Goal: Task Accomplishment & Management: Complete application form

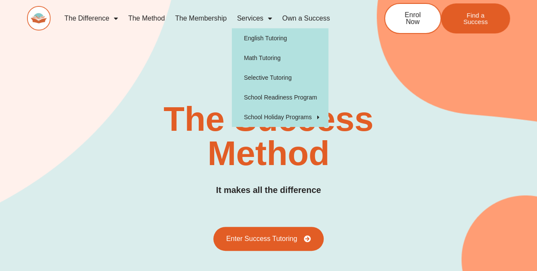
click at [265, 19] on span "Menu" at bounding box center [267, 18] width 9 height 15
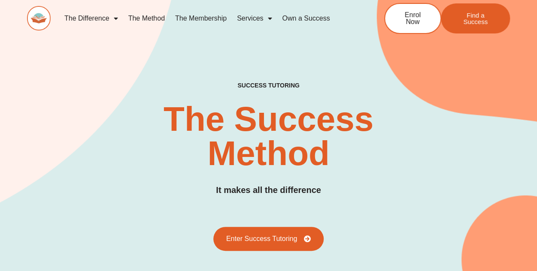
click at [264, 20] on span "Menu" at bounding box center [267, 18] width 9 height 15
click at [145, 17] on link "The Method" at bounding box center [146, 19] width 47 height 20
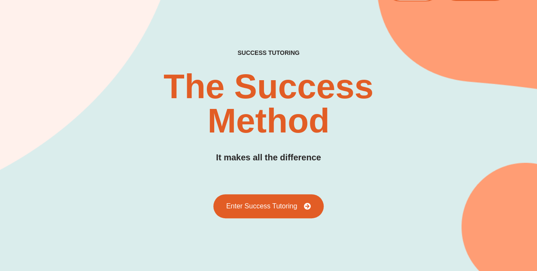
scroll to position [172, 0]
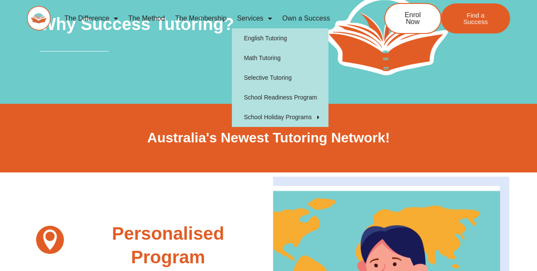
click at [264, 18] on span "Menu" at bounding box center [267, 18] width 9 height 15
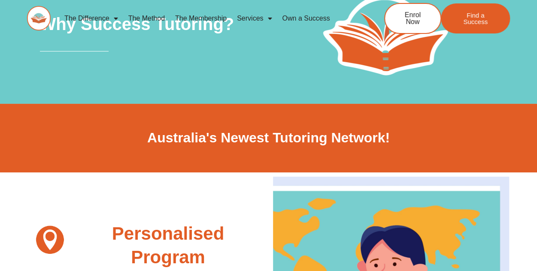
click at [264, 18] on span "Menu" at bounding box center [267, 18] width 9 height 15
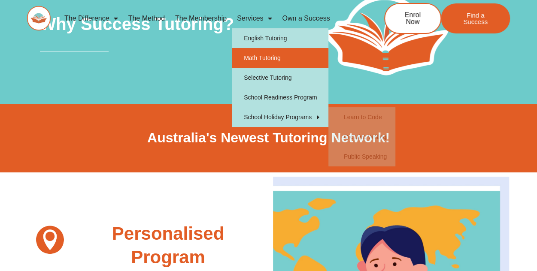
click at [272, 60] on link "Math Tutoring" at bounding box center [280, 58] width 97 height 20
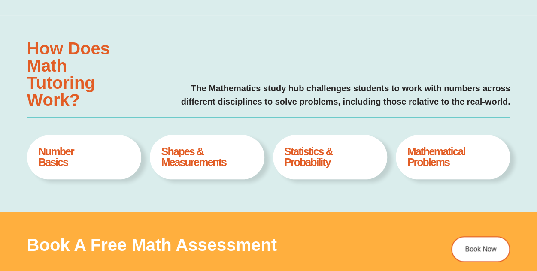
type input "*"
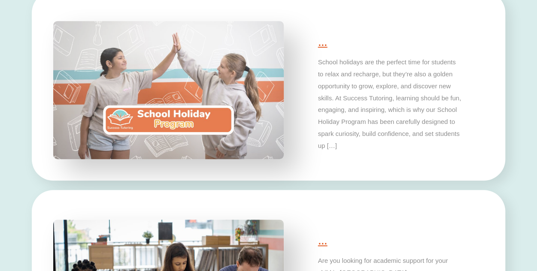
scroll to position [1803, 0]
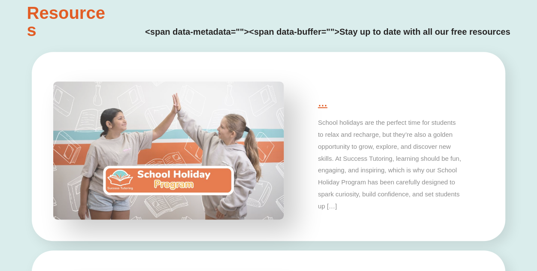
click at [175, 175] on img at bounding box center [168, 150] width 242 height 145
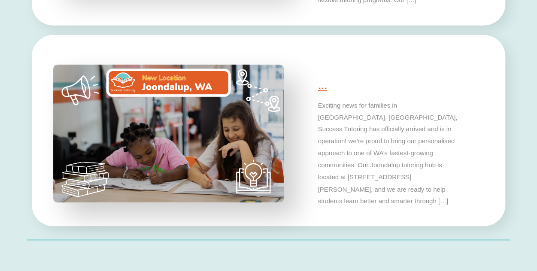
scroll to position [2232, 0]
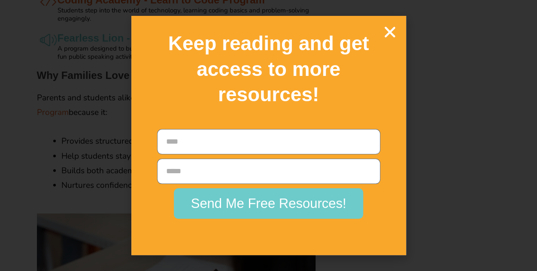
scroll to position [1288, 0]
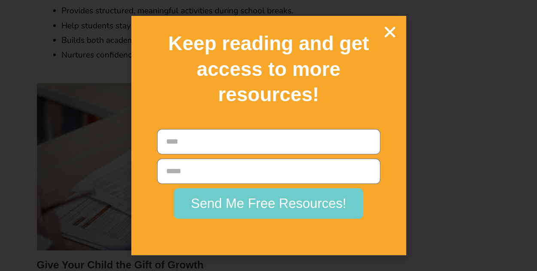
click at [391, 30] on icon "Close" at bounding box center [389, 31] width 15 height 15
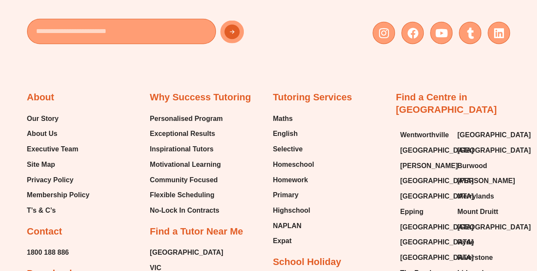
scroll to position [2747, 0]
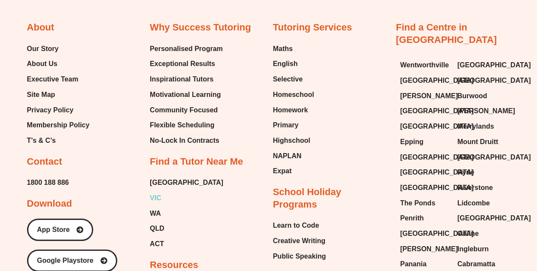
click at [157, 192] on span "VIC" at bounding box center [156, 198] width 12 height 13
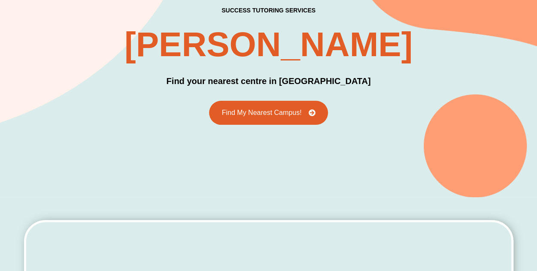
scroll to position [43, 0]
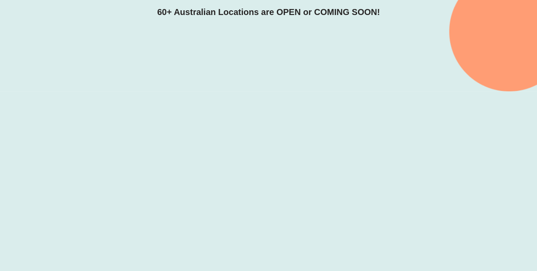
scroll to position [215, 0]
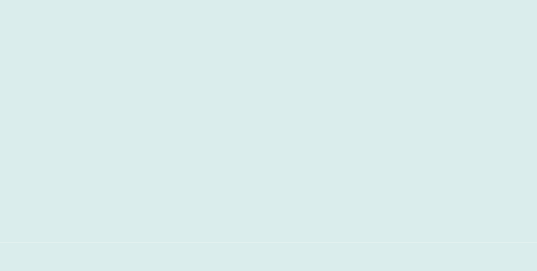
scroll to position [0, 0]
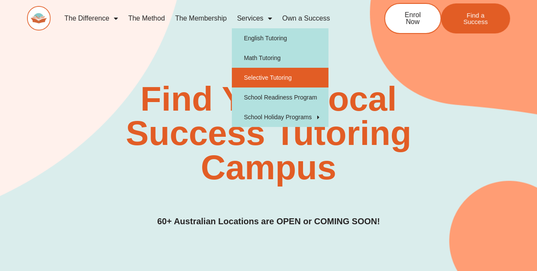
click at [270, 76] on link "Selective Tutoring" at bounding box center [280, 78] width 97 height 20
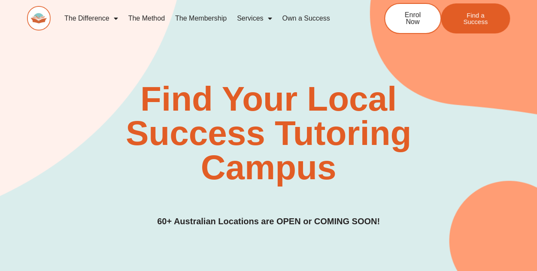
click at [198, 19] on link "The Membership" at bounding box center [201, 19] width 62 height 20
click at [206, 16] on link "The Membership" at bounding box center [201, 19] width 62 height 20
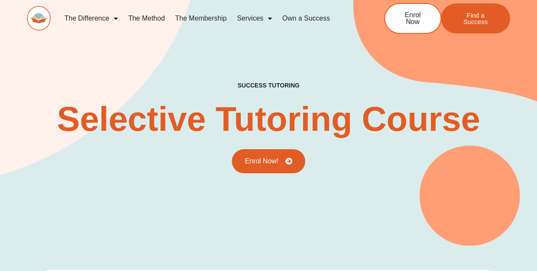
click at [196, 18] on link "The Membership" at bounding box center [201, 19] width 62 height 20
click at [207, 18] on link "The Membership" at bounding box center [201, 19] width 62 height 20
click at [207, 17] on link "The Membership" at bounding box center [201, 19] width 62 height 20
click at [196, 17] on link "The Membership" at bounding box center [201, 19] width 62 height 20
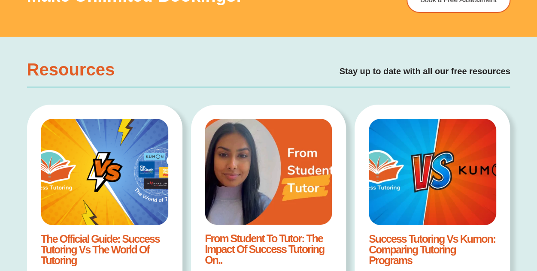
scroll to position [1331, 0]
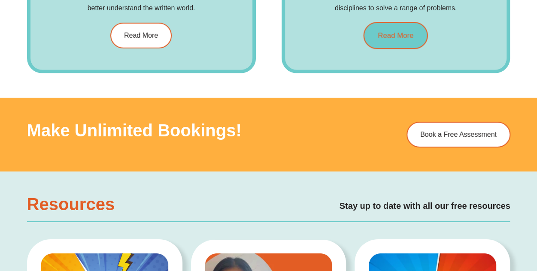
click at [396, 28] on link "Read More" at bounding box center [396, 35] width 64 height 27
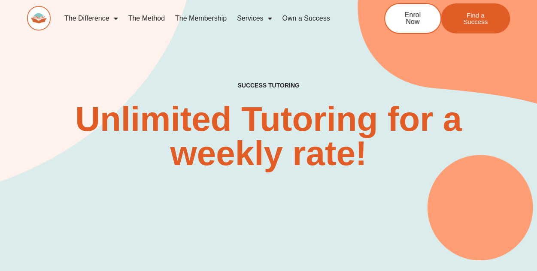
click at [209, 16] on link "The Membership" at bounding box center [201, 19] width 62 height 20
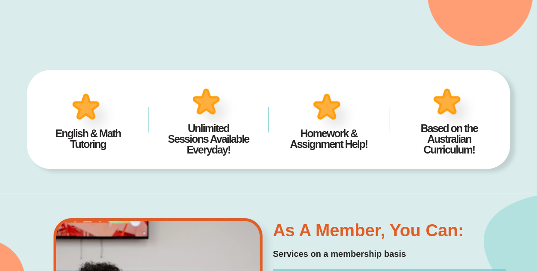
scroll to position [314, 0]
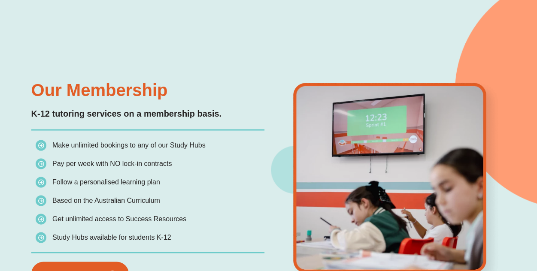
scroll to position [730, 0]
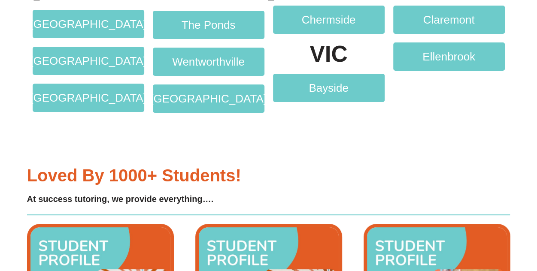
scroll to position [1588, 0]
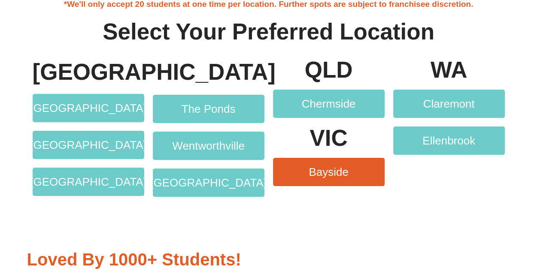
click at [347, 177] on span "Bayside" at bounding box center [329, 172] width 40 height 11
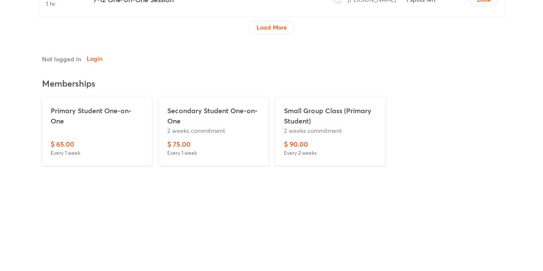
scroll to position [1288, 0]
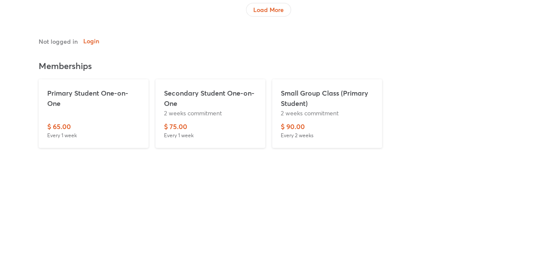
click at [304, 109] on p "2 weeks commitment" at bounding box center [327, 113] width 93 height 9
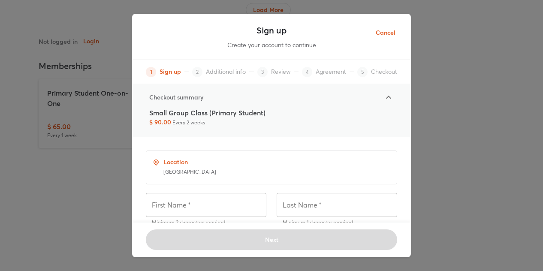
click at [386, 97] on icon at bounding box center [388, 97] width 5 height 3
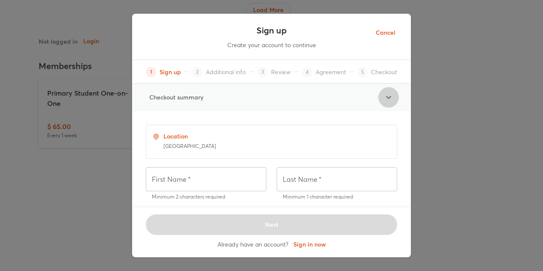
click at [381, 99] on div at bounding box center [389, 97] width 21 height 21
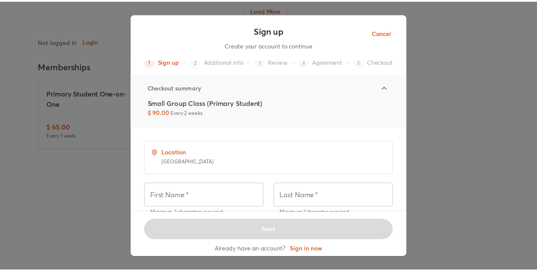
scroll to position [15, 0]
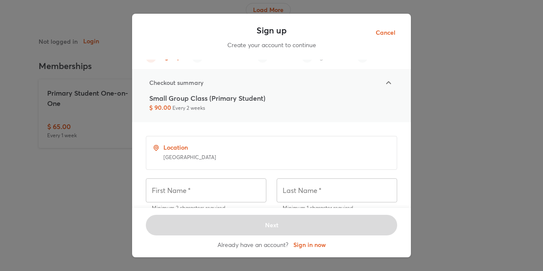
click at [382, 29] on span "Cancel" at bounding box center [386, 32] width 20 height 11
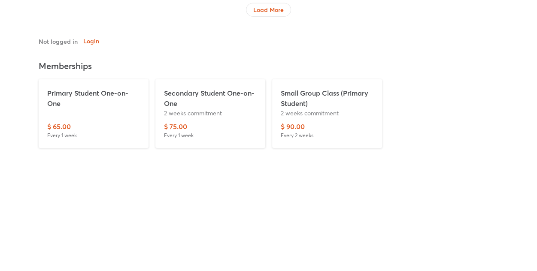
click at [215, 128] on div "$ 75.00 Every 1 week" at bounding box center [210, 130] width 93 height 18
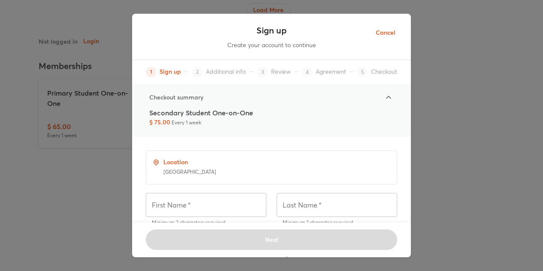
click at [382, 32] on span "Cancel" at bounding box center [386, 32] width 20 height 11
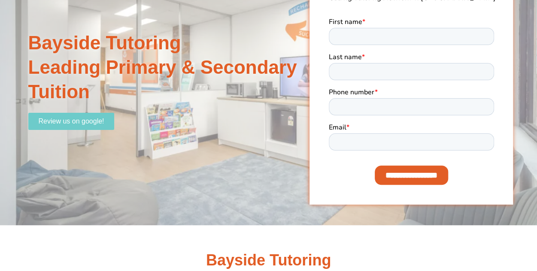
scroll to position [0, 0]
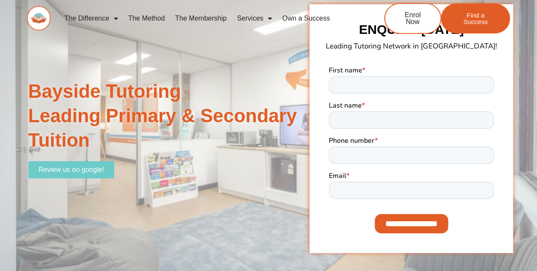
click at [198, 18] on link "The Membership" at bounding box center [201, 19] width 62 height 20
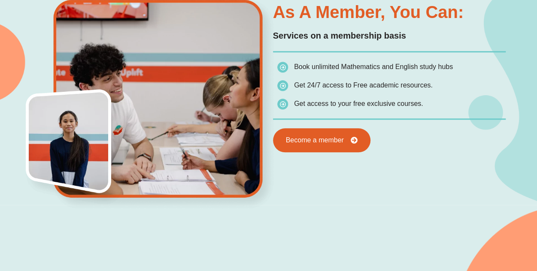
scroll to position [386, 0]
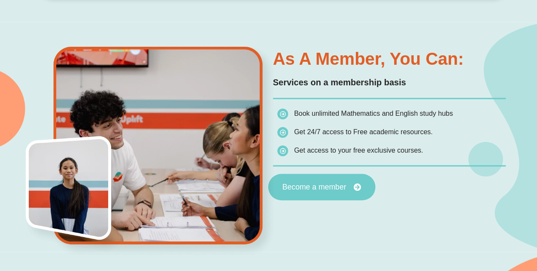
click at [354, 189] on icon at bounding box center [357, 187] width 8 height 8
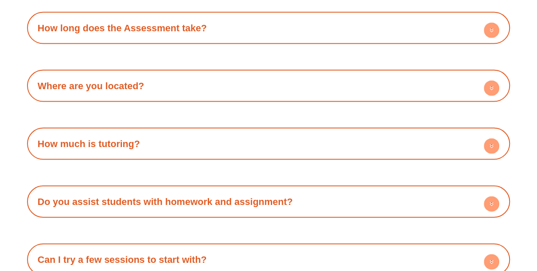
scroll to position [2447, 0]
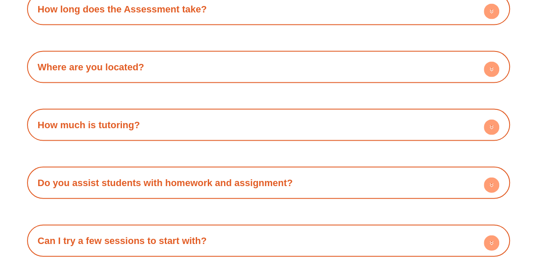
click at [182, 130] on div "How much is tutoring?" at bounding box center [268, 125] width 475 height 24
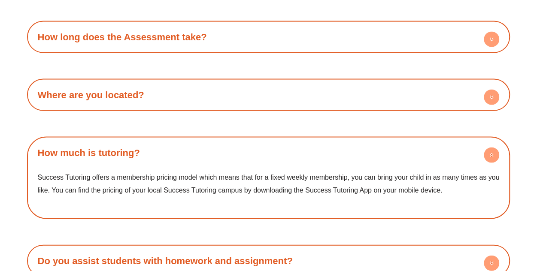
scroll to position [2533, 0]
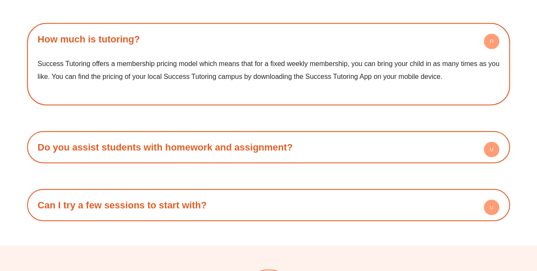
click at [196, 210] on link "Can I try a few sessions to start with?" at bounding box center [122, 205] width 169 height 11
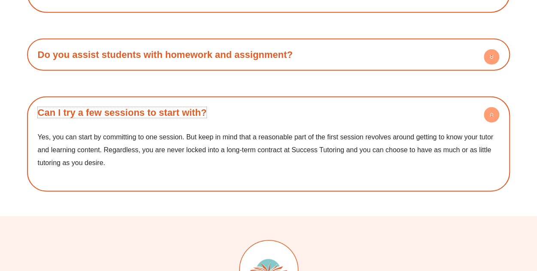
scroll to position [2575, 0]
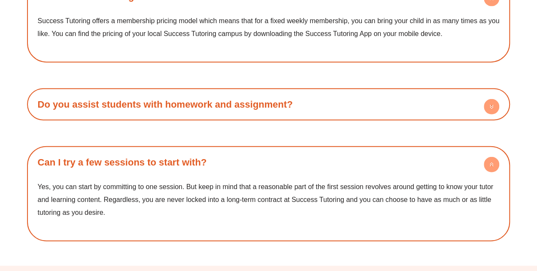
click at [165, 109] on link "Do you assist students with homework and assignment?" at bounding box center [165, 104] width 255 height 11
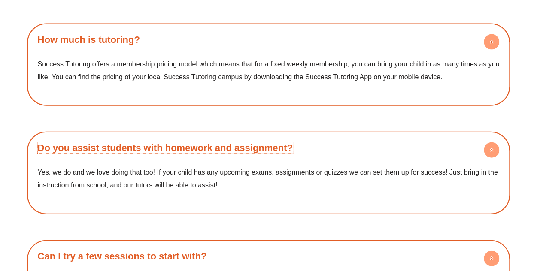
scroll to position [2404, 0]
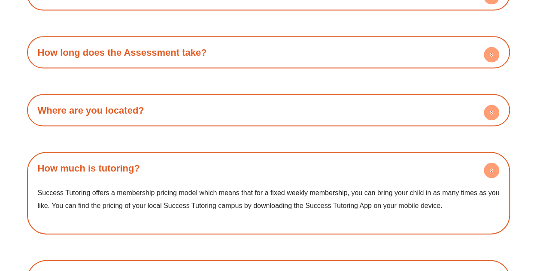
click at [137, 120] on h4 "Where are you located?" at bounding box center [268, 110] width 475 height 24
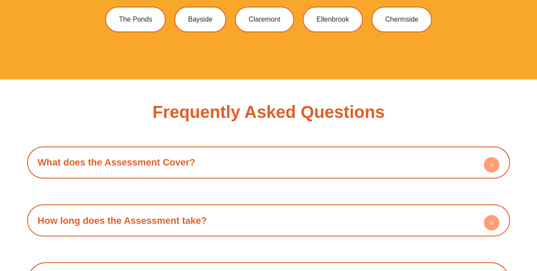
scroll to position [2232, 0]
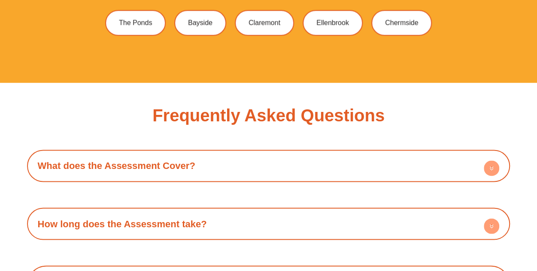
click at [146, 227] on link "How long does the Assessment take?" at bounding box center [122, 223] width 169 height 11
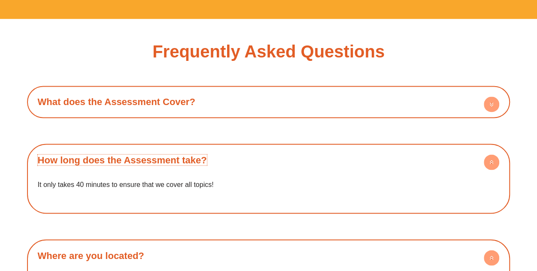
scroll to position [2275, 0]
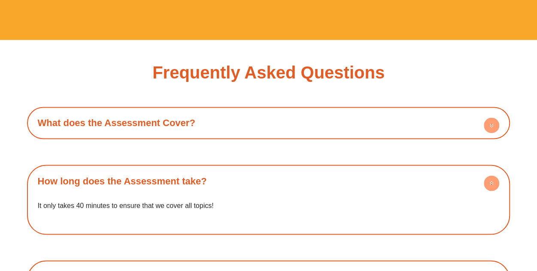
click at [102, 129] on h4 "What does the Assessment Cover?" at bounding box center [268, 123] width 475 height 24
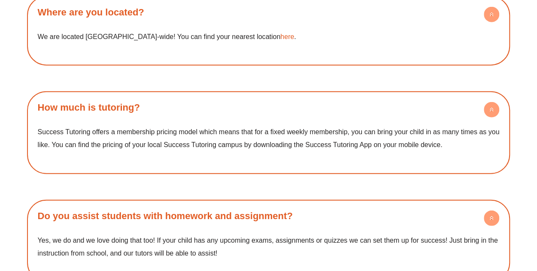
scroll to position [2618, 0]
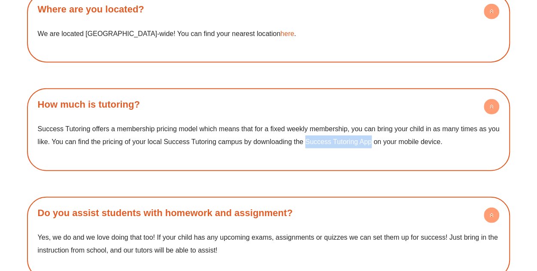
drag, startPoint x: 318, startPoint y: 143, endPoint x: 385, endPoint y: 140, distance: 67.0
click at [385, 140] on p "Success Tutoring offers a membership pricing model which means that for a fixed…" at bounding box center [269, 135] width 462 height 25
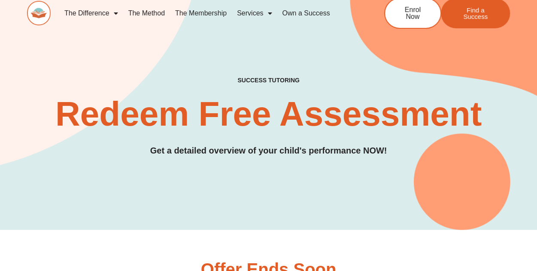
scroll to position [0, 0]
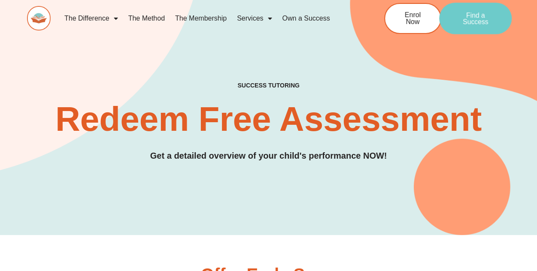
click at [470, 14] on span "Find a Success" at bounding box center [475, 19] width 45 height 14
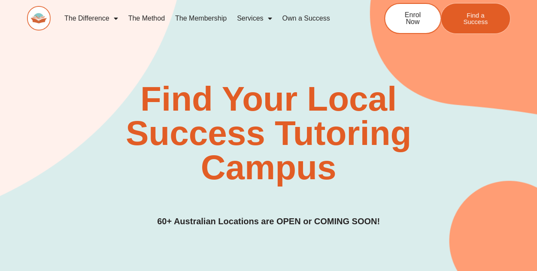
click at [471, 17] on span "Find a Success" at bounding box center [475, 18] width 43 height 13
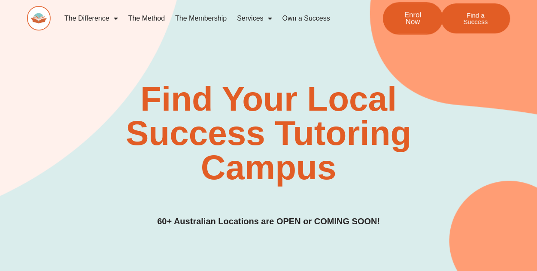
click at [403, 20] on span "Enrol Now" at bounding box center [412, 18] width 31 height 15
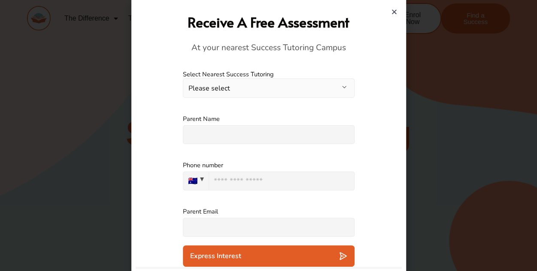
click at [238, 89] on button "Please select" at bounding box center [269, 88] width 172 height 19
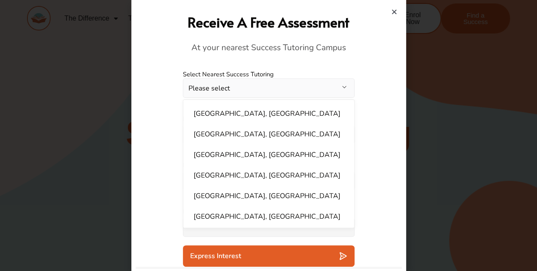
click at [223, 194] on li "Brighton, VIC" at bounding box center [268, 196] width 161 height 17
select select "**********"
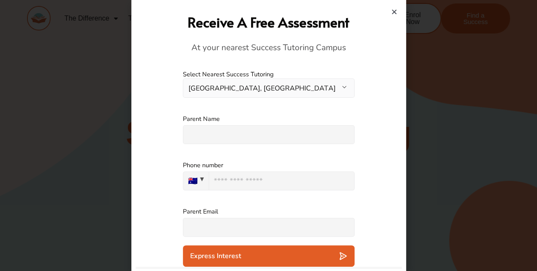
click at [231, 137] on input "text" at bounding box center [269, 134] width 172 height 19
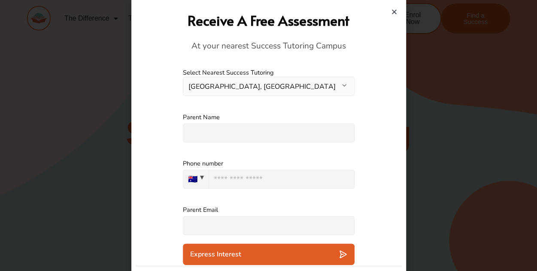
scroll to position [2, 0]
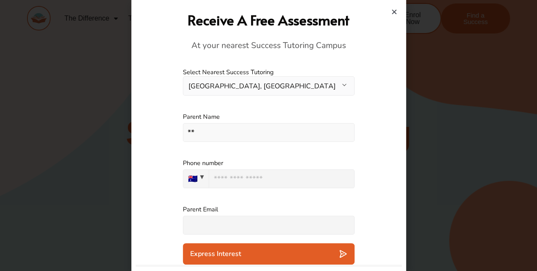
type input "*"
type input "**********"
click at [243, 176] on input "tel" at bounding box center [282, 179] width 146 height 19
type input "**********"
click at [363, 158] on div "**********" at bounding box center [269, 174] width 266 height 46
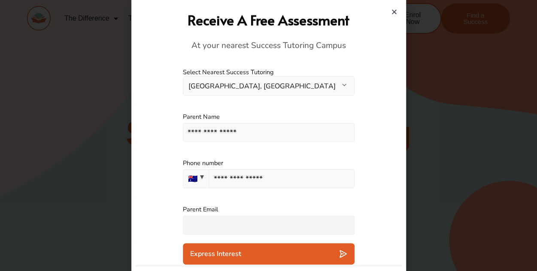
click at [373, 154] on div "**********" at bounding box center [269, 174] width 266 height 46
click at [200, 219] on input "text" at bounding box center [269, 225] width 172 height 19
type input "**********"
click at [376, 186] on div "**********" at bounding box center [269, 174] width 266 height 46
click at [280, 182] on input "**********" at bounding box center [282, 179] width 146 height 19
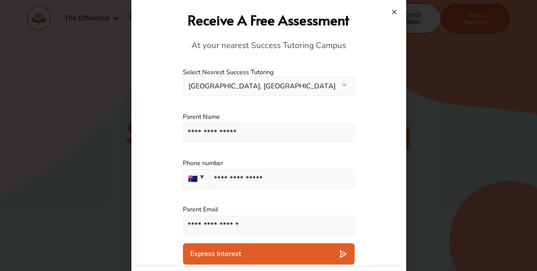
click at [257, 224] on input "**********" at bounding box center [269, 225] width 172 height 19
click at [371, 193] on div "**********" at bounding box center [269, 174] width 266 height 46
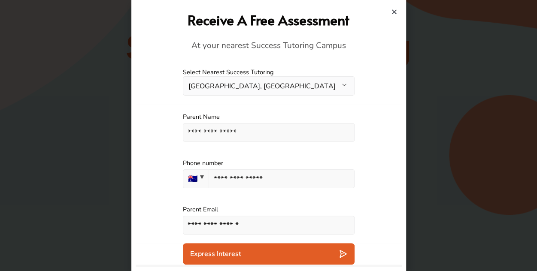
drag, startPoint x: 205, startPoint y: 133, endPoint x: 212, endPoint y: 144, distance: 13.9
click at [204, 133] on input "**********" at bounding box center [269, 132] width 172 height 19
click at [250, 253] on div "Express Interest" at bounding box center [268, 254] width 157 height 9
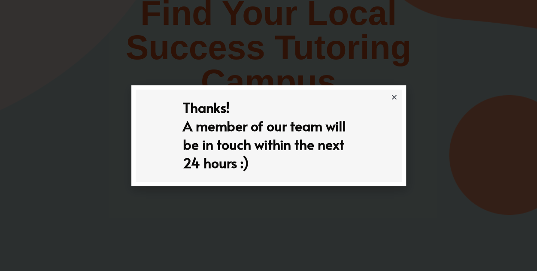
scroll to position [0, 0]
click at [391, 98] on icon "Close" at bounding box center [394, 97] width 6 height 6
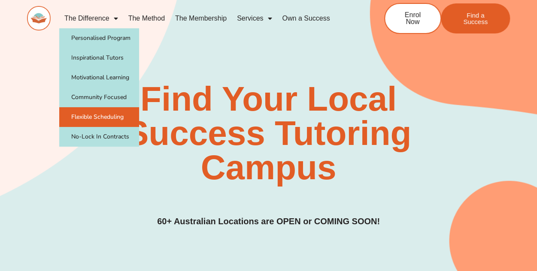
click at [110, 114] on link "Flexible Scheduling" at bounding box center [99, 117] width 80 height 20
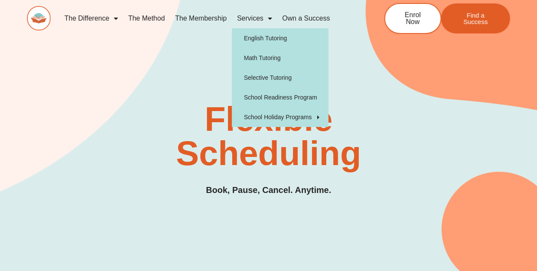
click at [260, 18] on link "Services" at bounding box center [254, 19] width 45 height 20
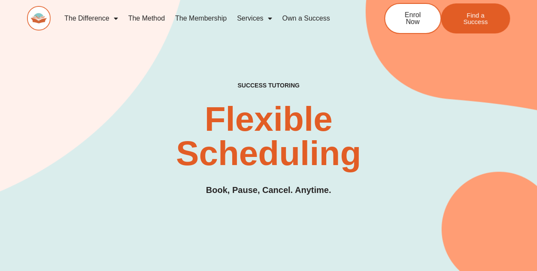
click at [258, 18] on link "Services" at bounding box center [254, 19] width 45 height 20
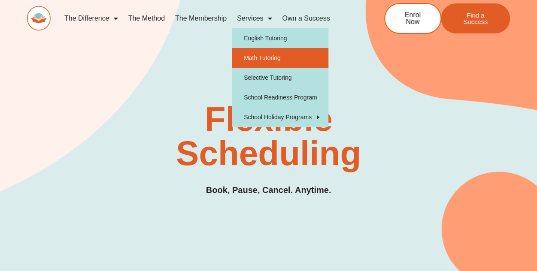
click at [263, 57] on link "Math Tutoring" at bounding box center [280, 58] width 97 height 20
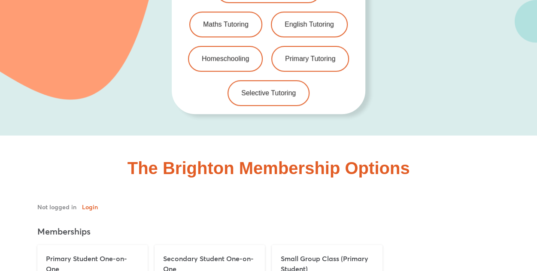
scroll to position [1969, 0]
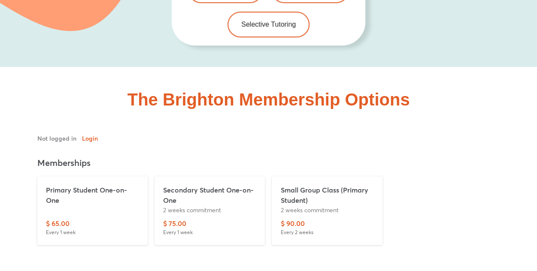
click at [275, 134] on div "Not logged in Login Log out" at bounding box center [268, 138] width 463 height 9
click at [221, 185] on p "Secondary Student One-on-One" at bounding box center [209, 195] width 93 height 21
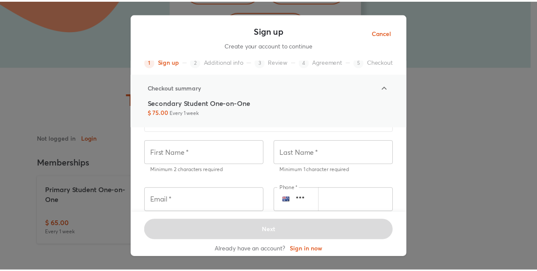
scroll to position [15, 0]
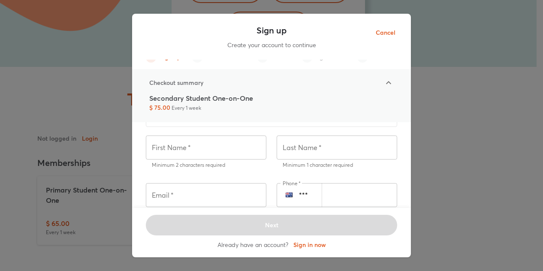
click at [386, 32] on span "Cancel" at bounding box center [386, 32] width 20 height 11
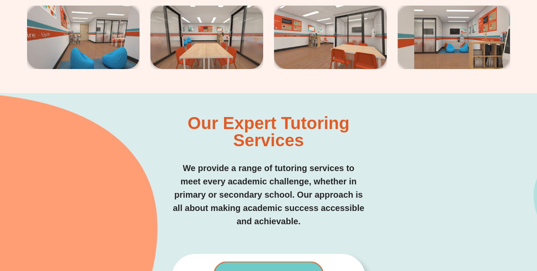
scroll to position [1669, 0]
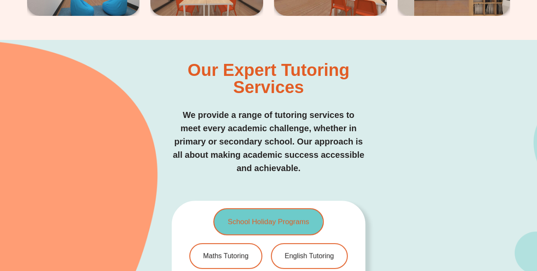
click at [269, 218] on span "School Holiday Programs" at bounding box center [269, 221] width 82 height 7
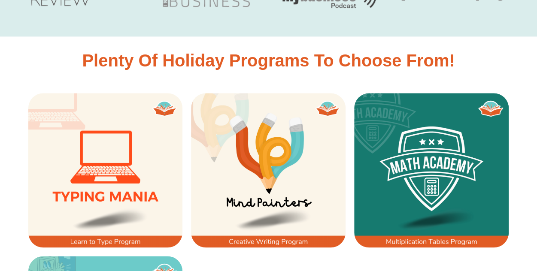
scroll to position [472, 0]
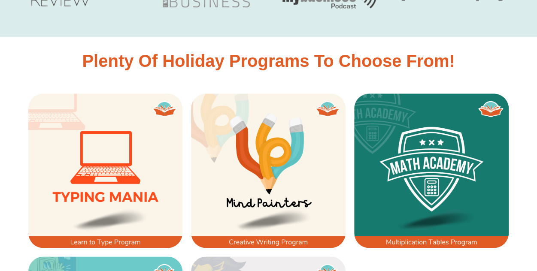
click at [391, 167] on img at bounding box center [431, 171] width 155 height 155
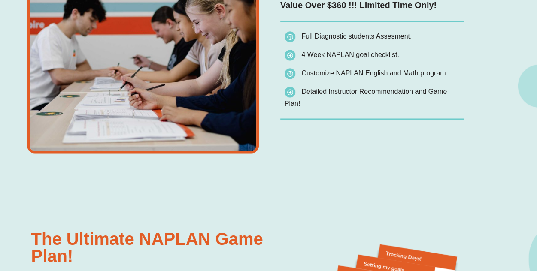
scroll to position [601, 0]
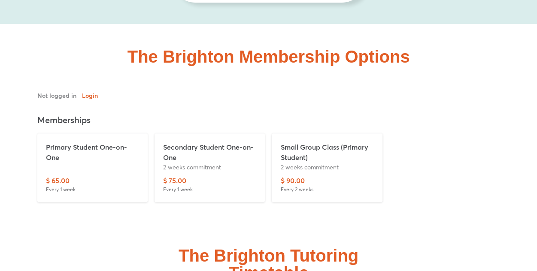
scroll to position [1760, 0]
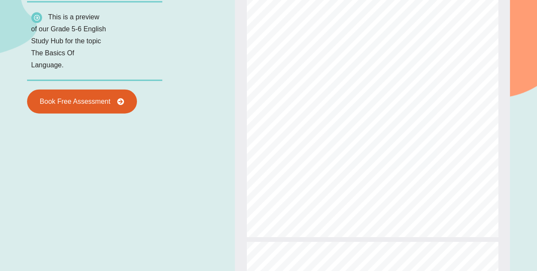
scroll to position [258, 0]
type input "*"
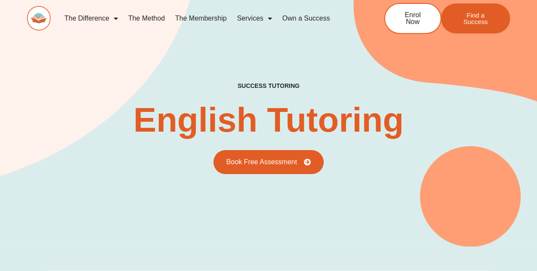
scroll to position [215, 0]
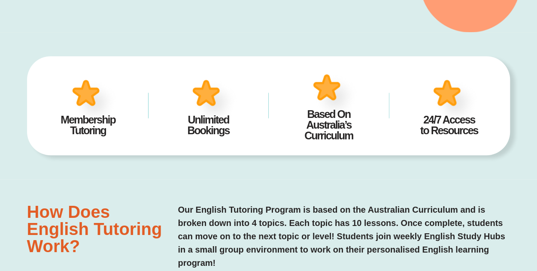
click at [298, 170] on div "Membership Tutoring Unlimited Bookings Based On Australia’s Curriculum 24/7 Acc…" at bounding box center [268, 106] width 483 height 148
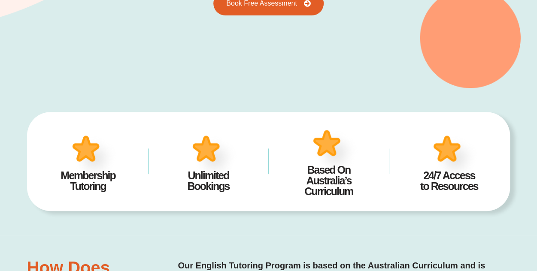
scroll to position [0, 0]
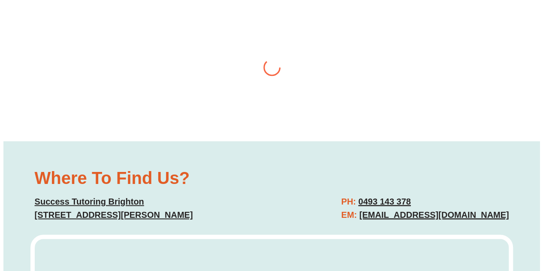
scroll to position [2060, 0]
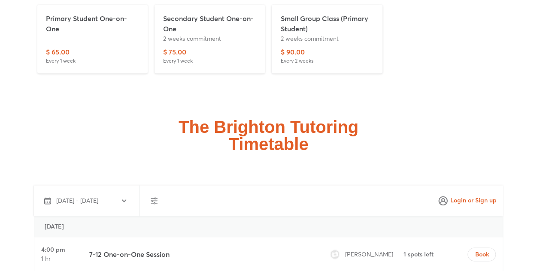
click at [358, 250] on span "[PERSON_NAME]" at bounding box center [369, 254] width 48 height 8
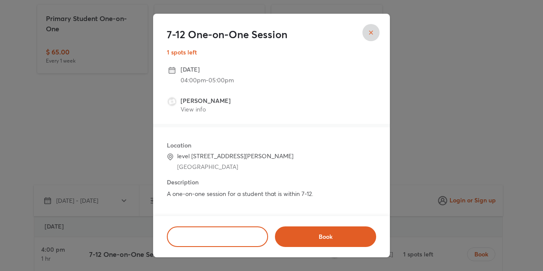
click at [421, 118] on div "7-12 One-on-One Session 1 spots left Tuesday, September 23 04:00pm - 05:00pm He…" at bounding box center [271, 135] width 543 height 271
click at [370, 32] on icon "close" at bounding box center [371, 32] width 7 height 7
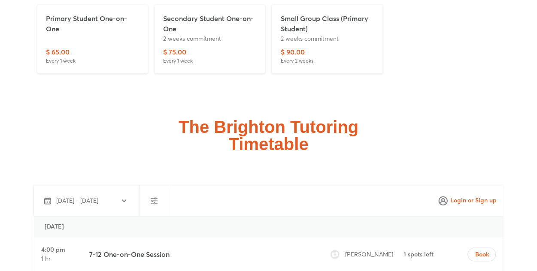
click at [357, 250] on span "Helen Vu" at bounding box center [369, 254] width 48 height 8
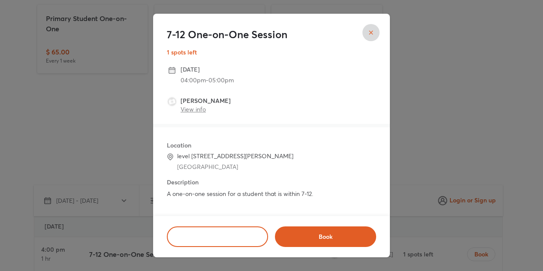
click at [193, 111] on link "View info" at bounding box center [193, 109] width 25 height 8
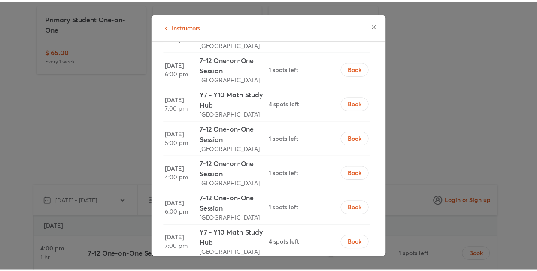
scroll to position [124, 0]
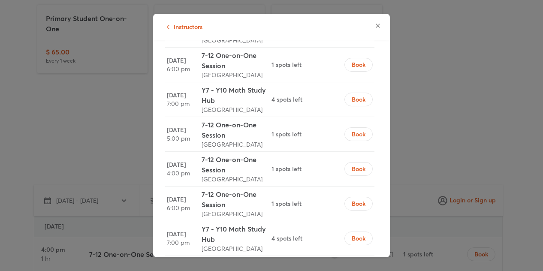
click at [379, 26] on icon "button" at bounding box center [378, 26] width 4 height 4
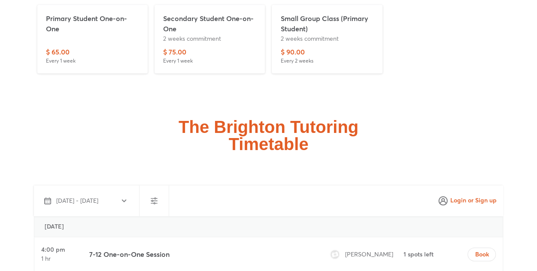
click at [427, 118] on div "The Brighton Tutoring Timetable" at bounding box center [268, 135] width 483 height 34
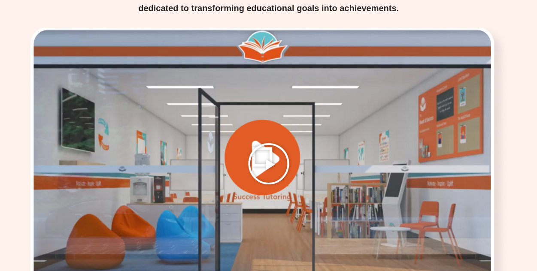
scroll to position [1245, 0]
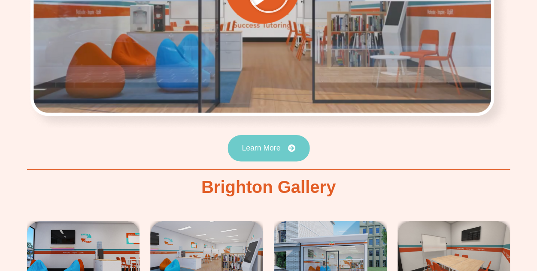
click at [267, 145] on span "Learn More" at bounding box center [261, 149] width 39 height 8
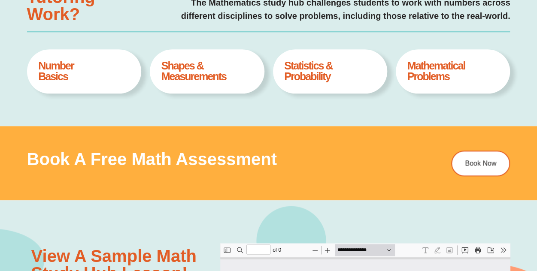
type input "*"
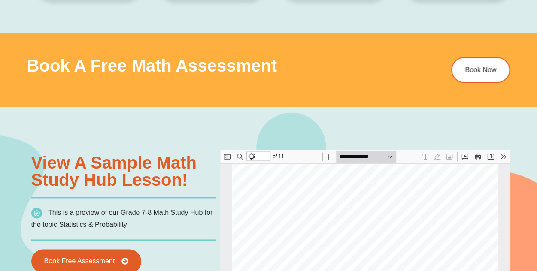
scroll to position [558, 0]
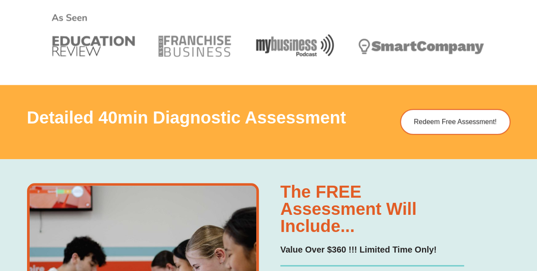
scroll to position [386, 0]
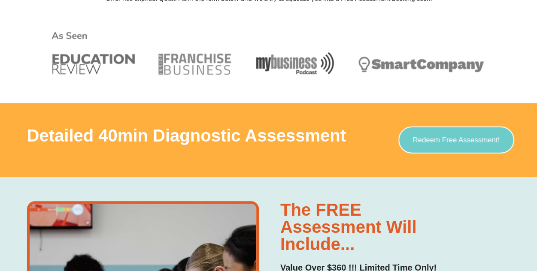
click at [450, 137] on span "Redeem Free Assessment!" at bounding box center [455, 139] width 87 height 7
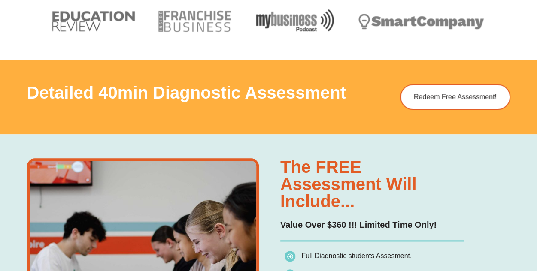
scroll to position [429, 0]
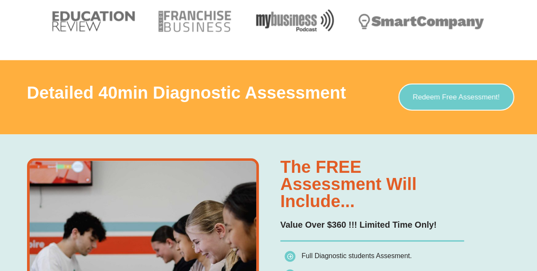
click at [451, 96] on span "Redeem Free Assessment!" at bounding box center [455, 97] width 87 height 7
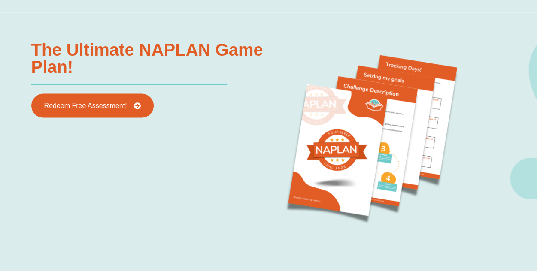
scroll to position [858, 0]
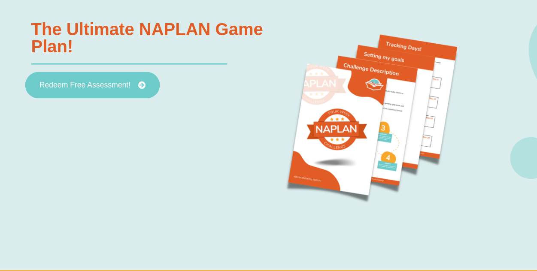
click at [121, 84] on span "Redeem Free Assessment!" at bounding box center [84, 86] width 91 height 8
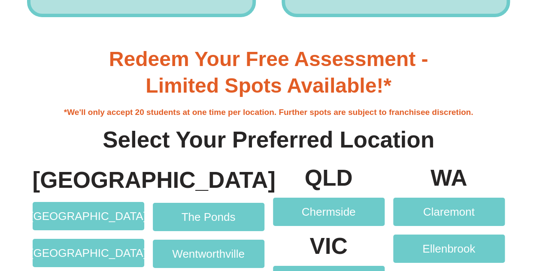
scroll to position [1545, 0]
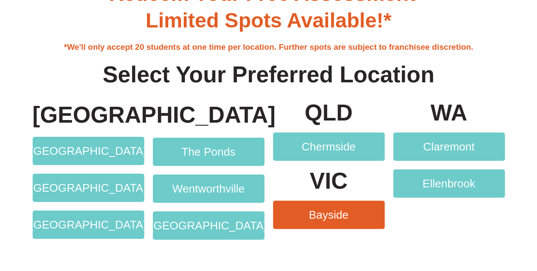
click at [369, 224] on link "Bayside" at bounding box center [329, 215] width 112 height 28
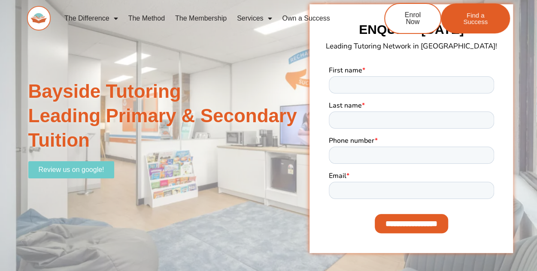
click at [257, 68] on div "Bayside Tutoring Leading Primary & Secondary Tuition Review us on google! ENQUI…" at bounding box center [268, 128] width 489 height 291
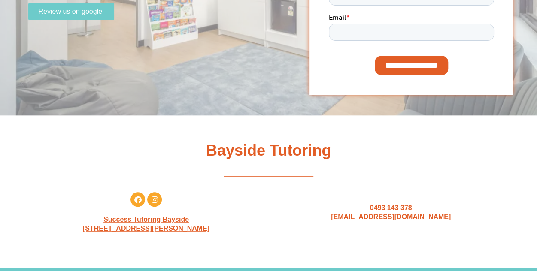
scroll to position [172, 0]
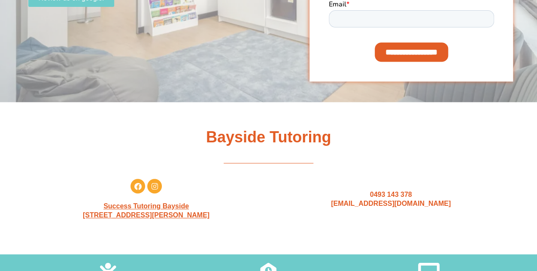
click at [276, 239] on div at bounding box center [268, 239] width 481 height 21
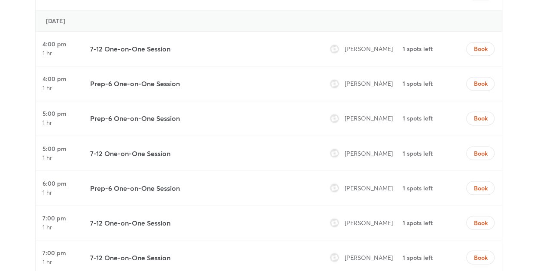
scroll to position [773, 0]
